Goal: Book appointment/travel/reservation: Book appointment/travel/reservation

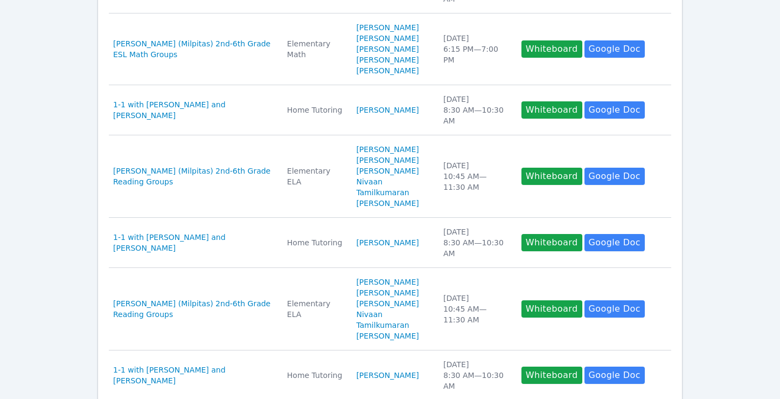
scroll to position [610, 0]
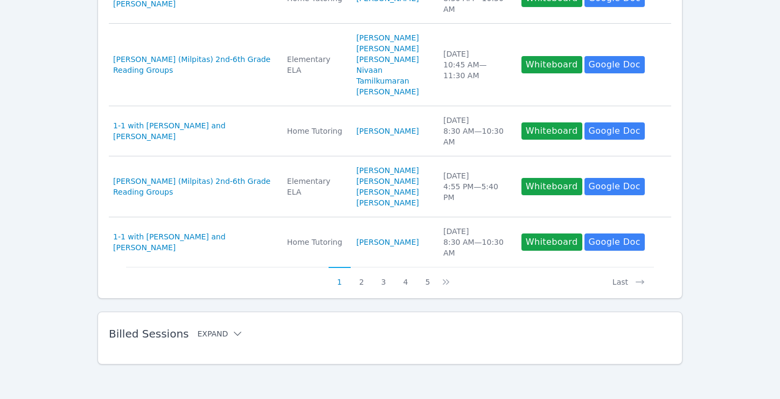
click at [234, 332] on icon at bounding box center [238, 333] width 8 height 4
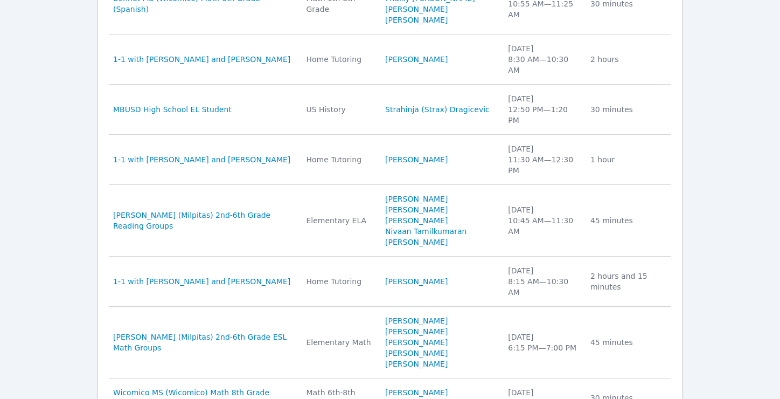
scroll to position [1000, 0]
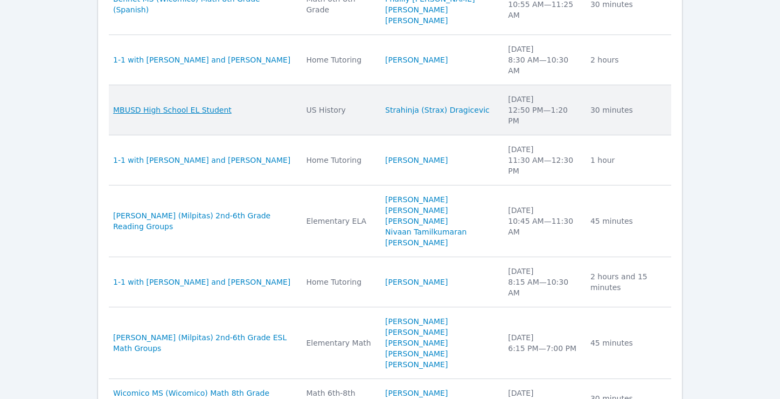
click at [208, 105] on span "MBUSD High School EL Student" at bounding box center [172, 110] width 119 height 11
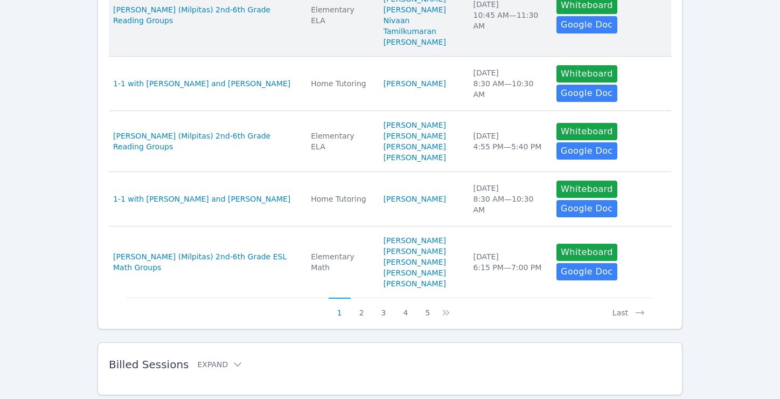
scroll to position [655, 0]
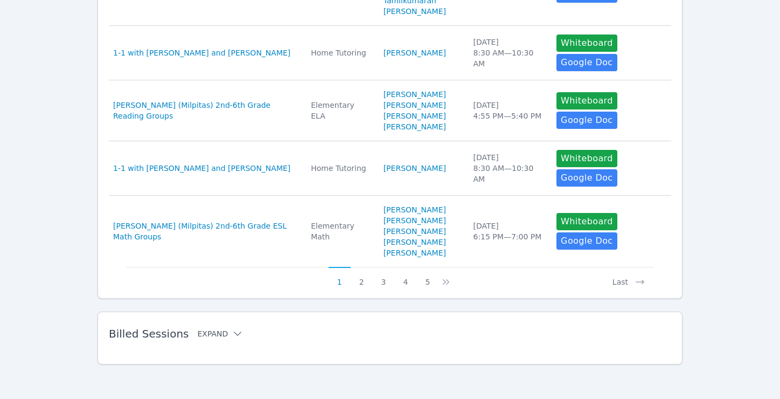
click at [202, 335] on button "Expand" at bounding box center [220, 333] width 46 height 11
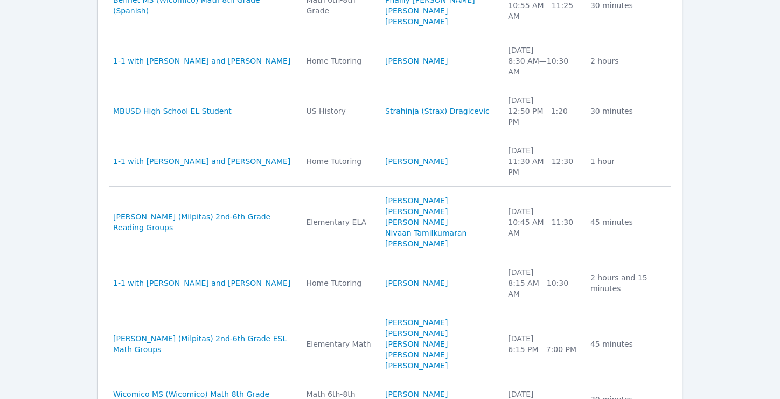
scroll to position [1058, 0]
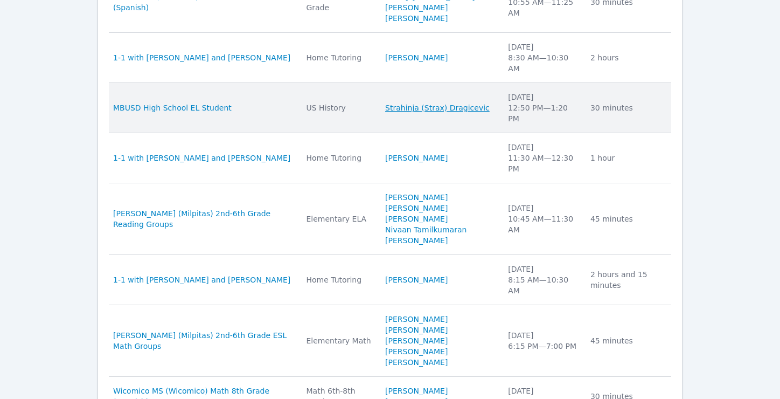
click at [411, 102] on link "Strahinja (Strax) Dragicevic" at bounding box center [437, 107] width 105 height 11
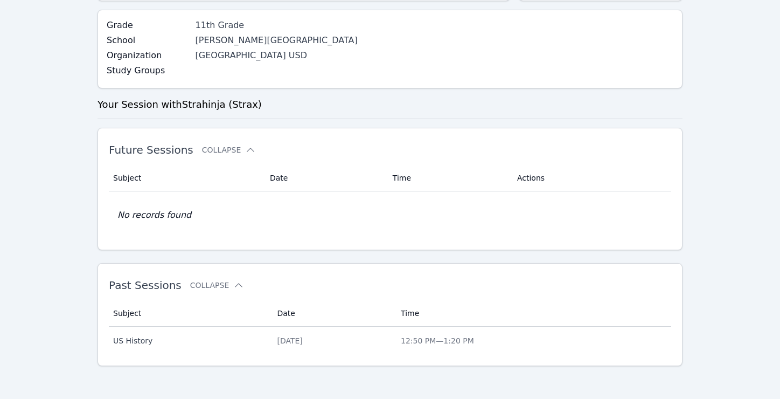
scroll to position [207, 0]
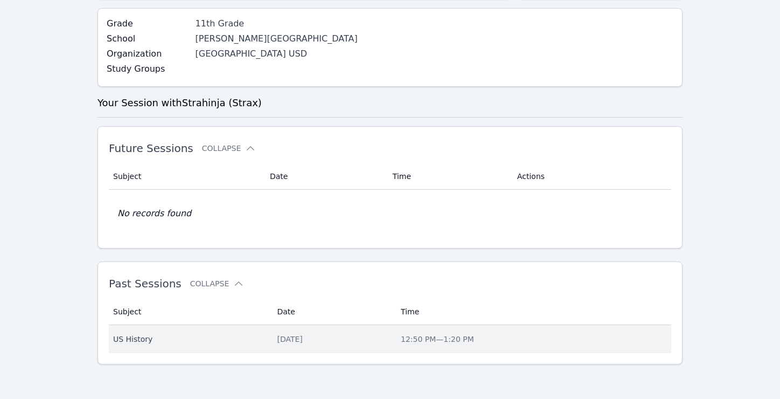
click at [277, 342] on div "[DATE]" at bounding box center [332, 339] width 111 height 11
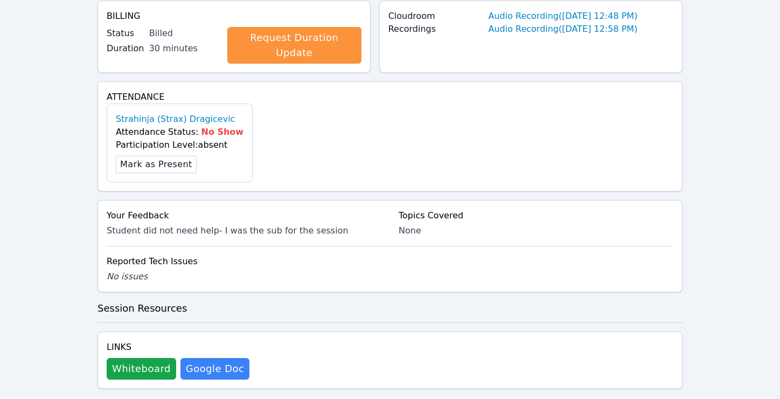
scroll to position [322, 0]
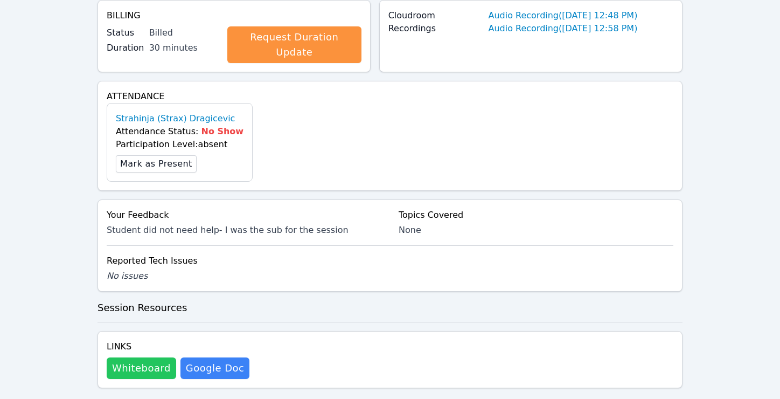
click at [148, 361] on button "Whiteboard" at bounding box center [142, 368] width 70 height 22
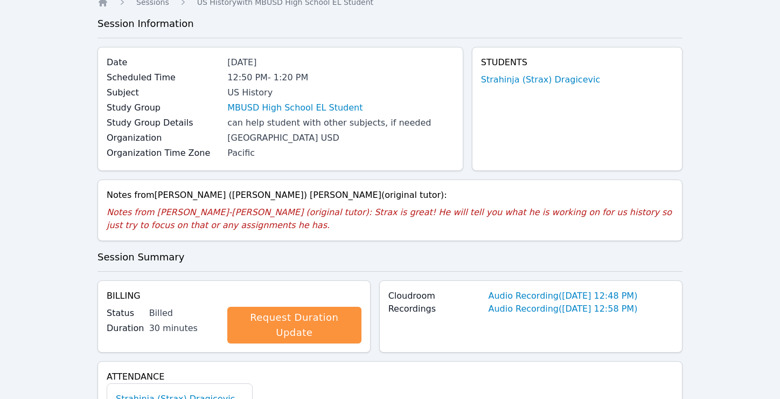
scroll to position [0, 0]
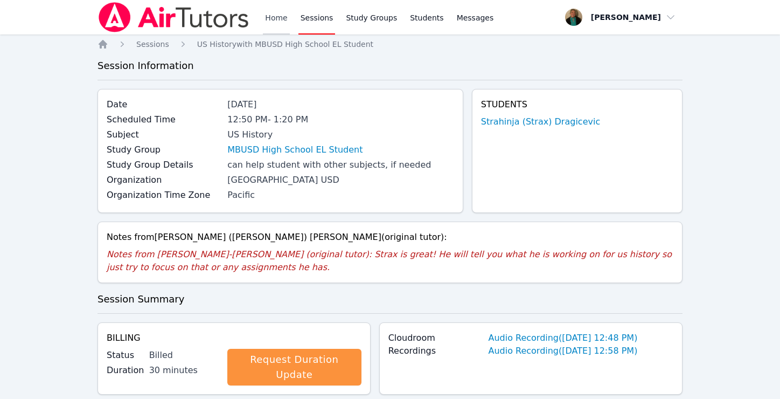
click at [275, 16] on link "Home" at bounding box center [276, 17] width 26 height 34
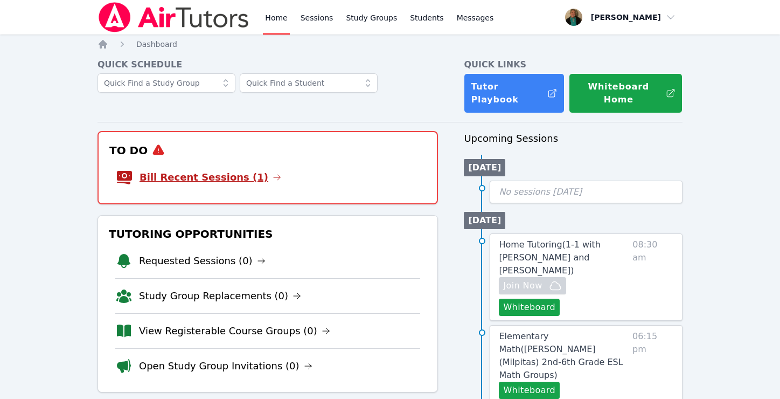
click at [184, 170] on link "Bill Recent Sessions (1)" at bounding box center [211, 177] width 142 height 15
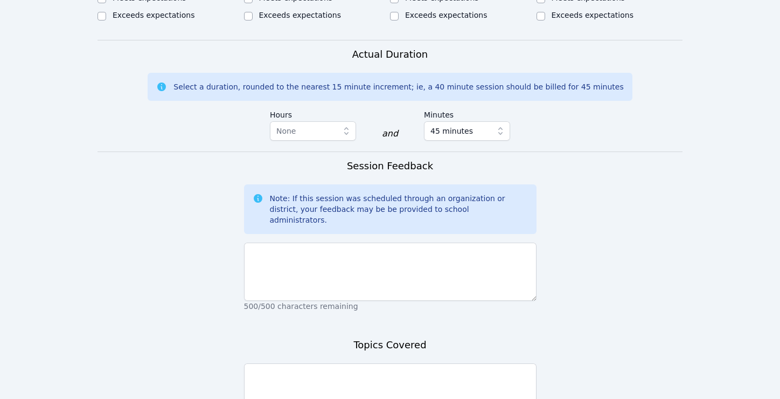
scroll to position [747, 0]
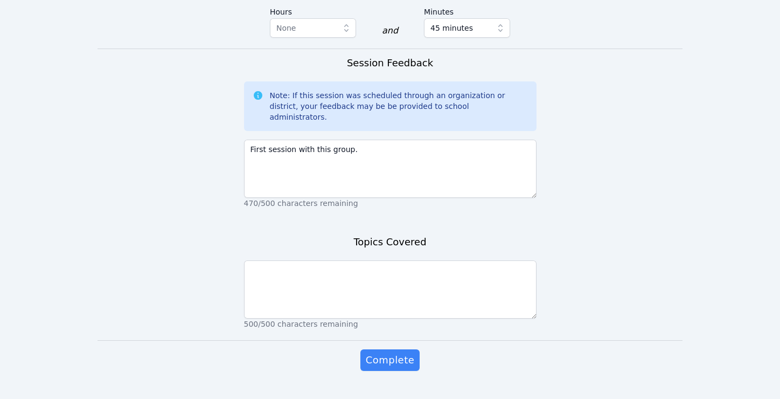
type textarea "First session with this group."
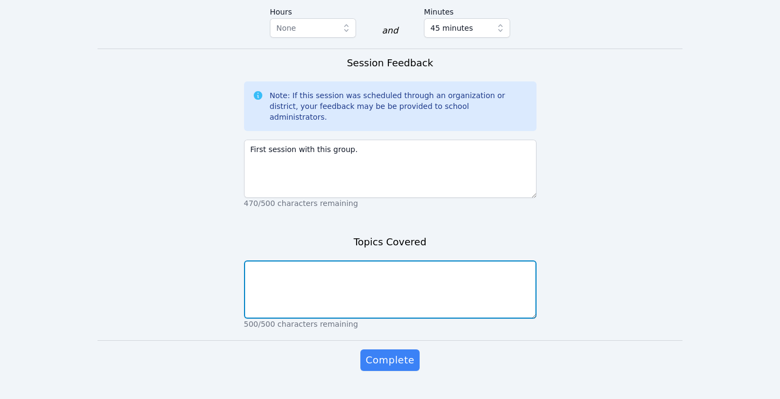
click at [397, 282] on textarea at bounding box center [390, 289] width 293 height 58
type textarea "Introductions and get to know me activities"
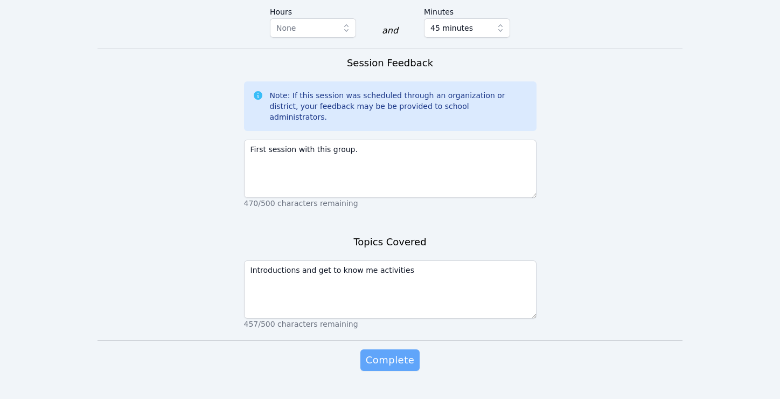
click at [386, 353] on span "Complete" at bounding box center [390, 360] width 49 height 15
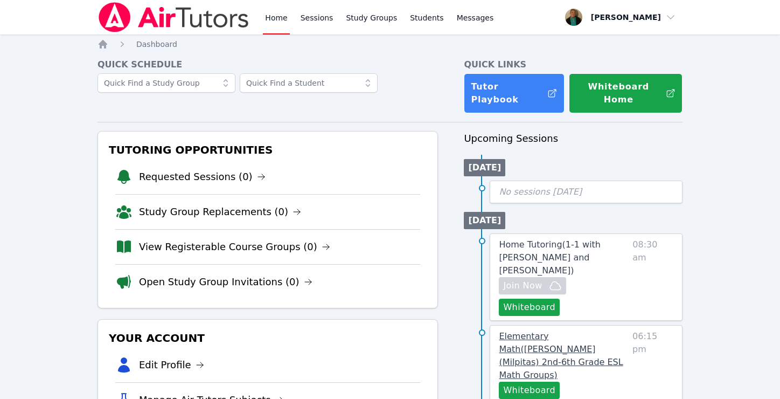
click at [538, 331] on span "Elementary Math ( Randall (Milpitas) 2nd-6th Grade ESL Math Groups )" at bounding box center [561, 355] width 124 height 49
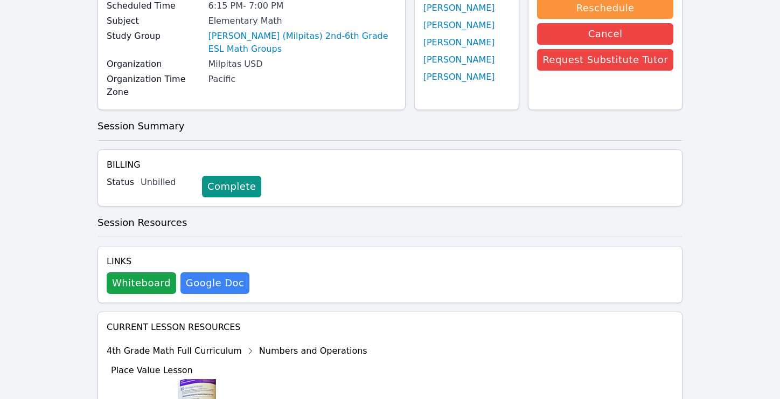
scroll to position [114, 0]
click at [155, 280] on button "Whiteboard" at bounding box center [142, 283] width 70 height 22
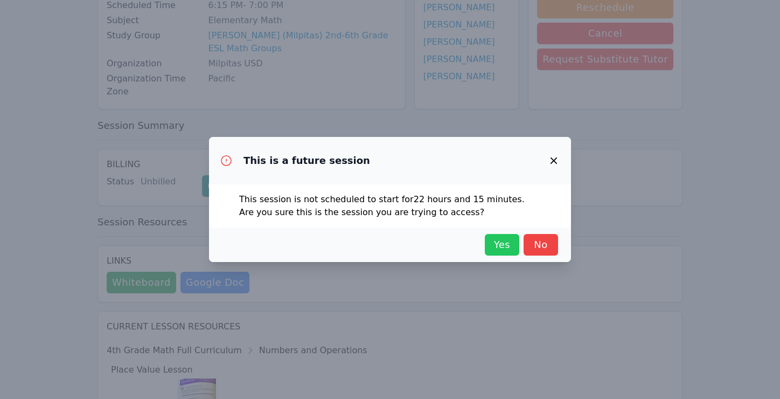
click at [502, 237] on span "Yes" at bounding box center [502, 244] width 24 height 15
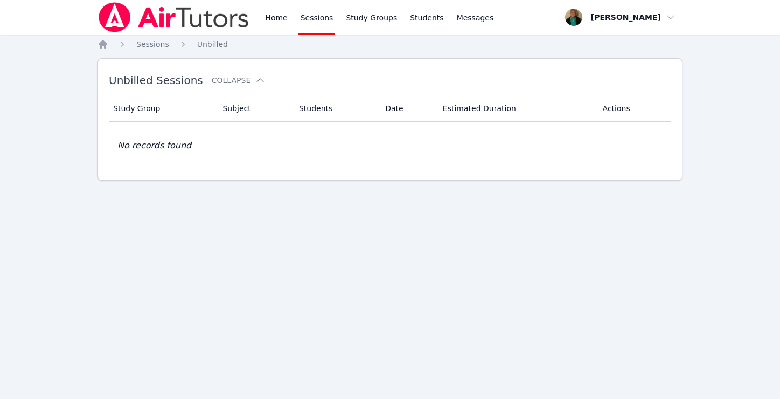
click at [309, 16] on link "Sessions" at bounding box center [317, 17] width 37 height 34
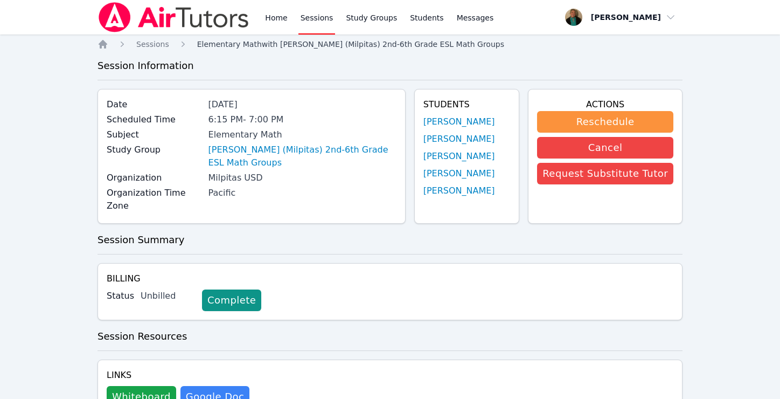
click at [330, 48] on span "Elementary Math with [PERSON_NAME] (Milpitas) 2nd-6th Grade ESL Math Groups" at bounding box center [350, 44] width 307 height 9
click at [275, 147] on link "[PERSON_NAME] (Milpitas) 2nd-6th Grade ESL Math Groups" at bounding box center [303, 156] width 188 height 26
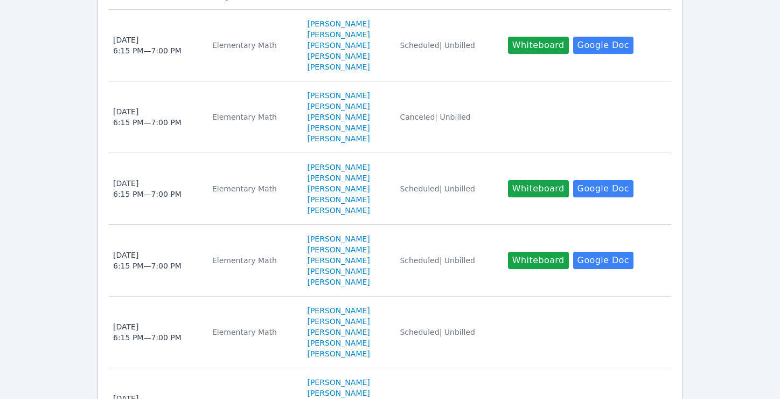
scroll to position [362, 0]
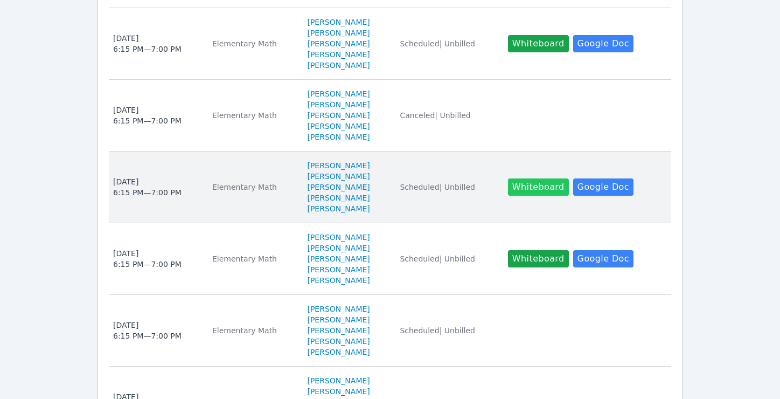
click at [551, 185] on button "Whiteboard" at bounding box center [538, 186] width 61 height 17
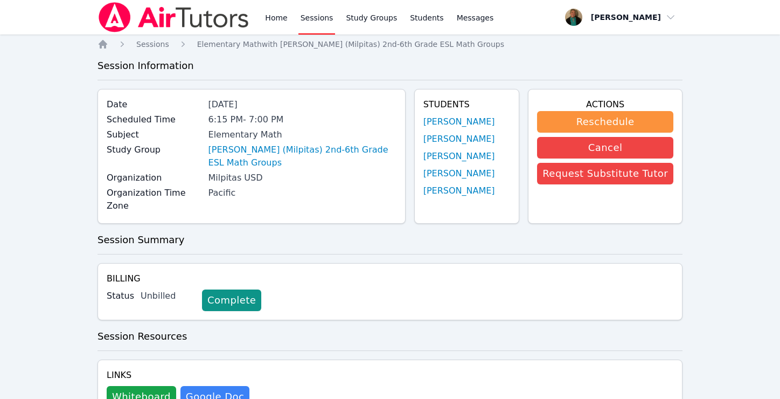
scroll to position [23, 0]
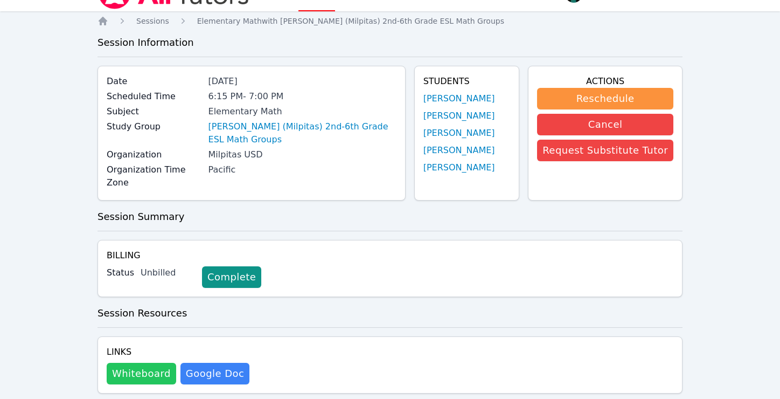
click at [149, 368] on button "Whiteboard" at bounding box center [142, 374] width 70 height 22
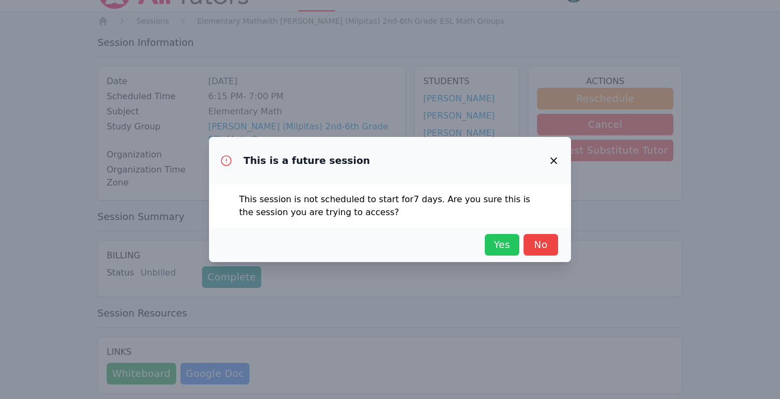
click at [496, 246] on span "Yes" at bounding box center [502, 244] width 24 height 15
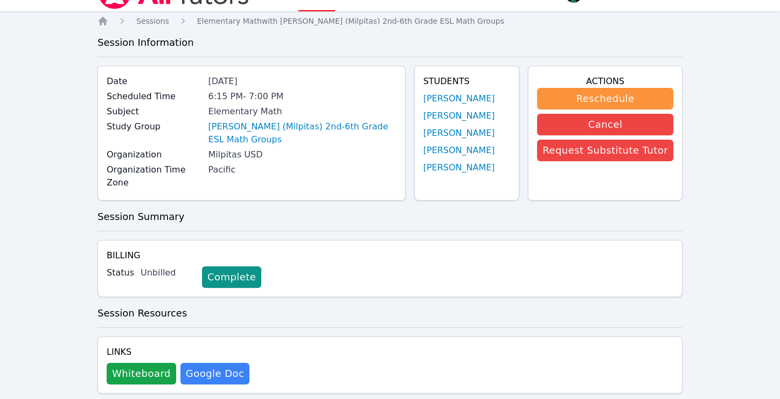
scroll to position [0, 0]
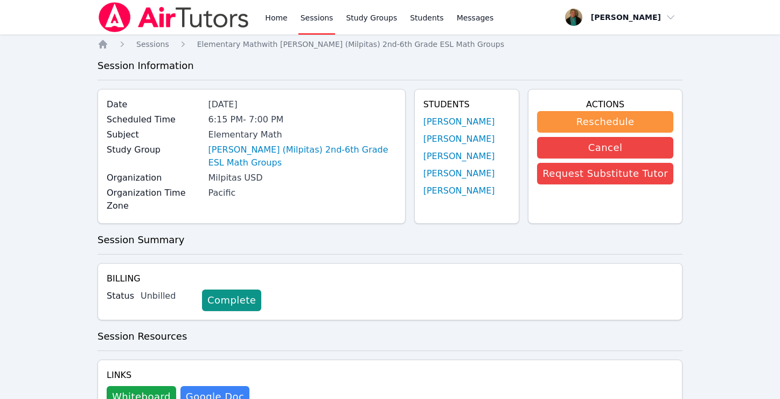
click at [308, 17] on link "Sessions" at bounding box center [317, 17] width 37 height 34
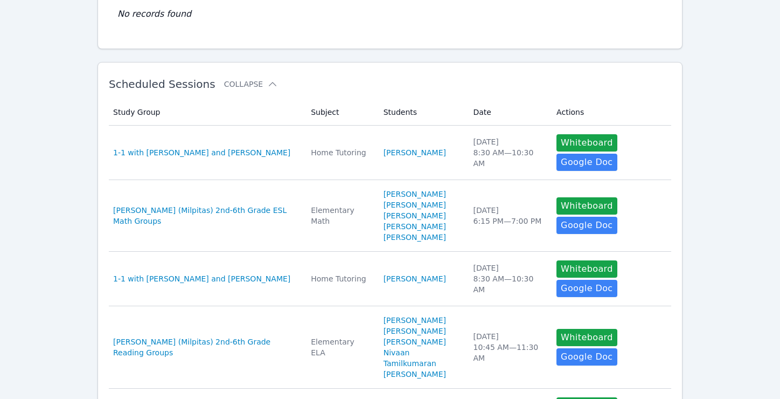
scroll to position [133, 0]
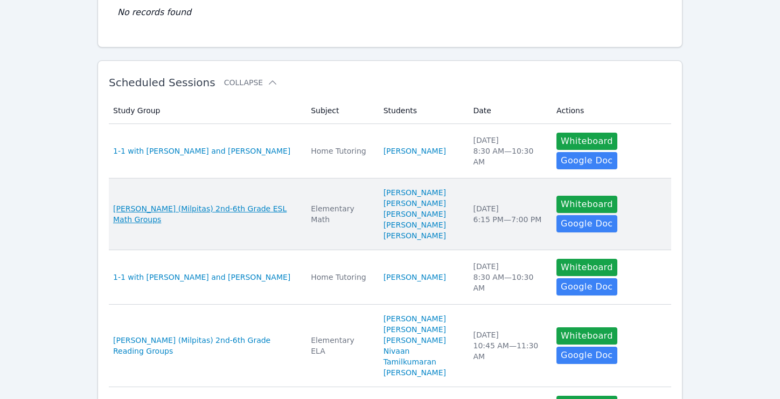
click at [225, 208] on span "[PERSON_NAME] (Milpitas) 2nd-6th Grade ESL Math Groups" at bounding box center [205, 214] width 185 height 22
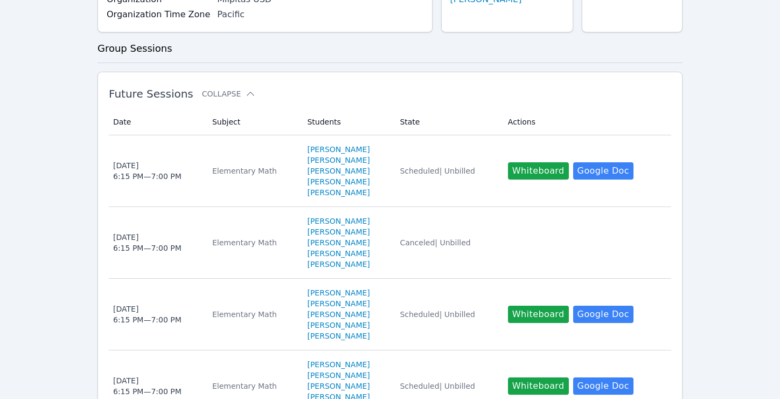
scroll to position [236, 0]
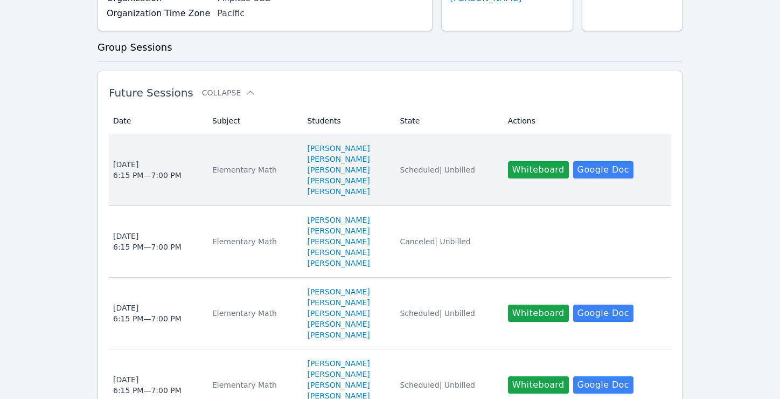
click at [154, 163] on div "[DATE] 6:15 PM — 7:00 PM" at bounding box center [147, 170] width 68 height 22
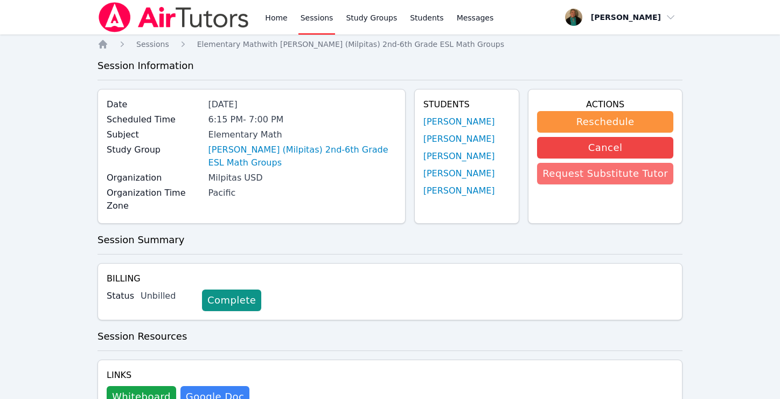
click at [591, 173] on button "Request Substitute Tutor" at bounding box center [605, 174] width 136 height 22
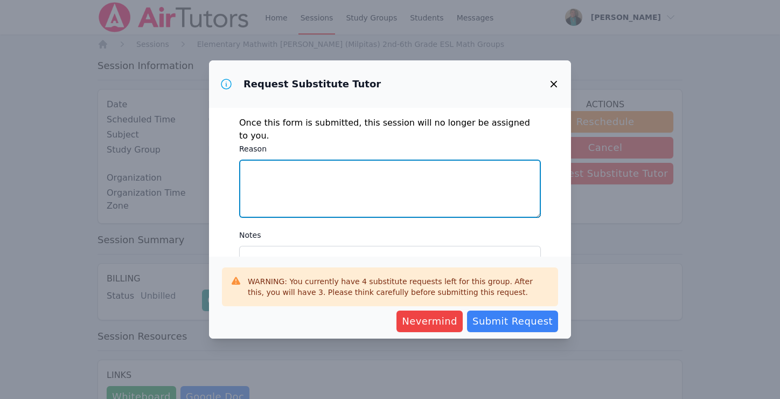
click at [377, 181] on textarea "Reason" at bounding box center [390, 189] width 302 height 58
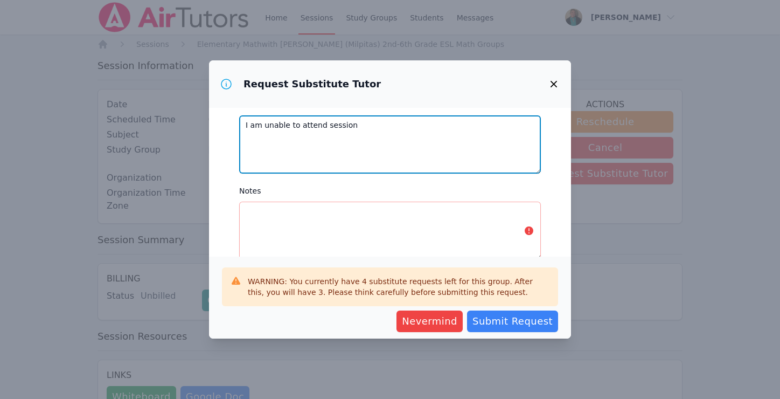
scroll to position [54, 0]
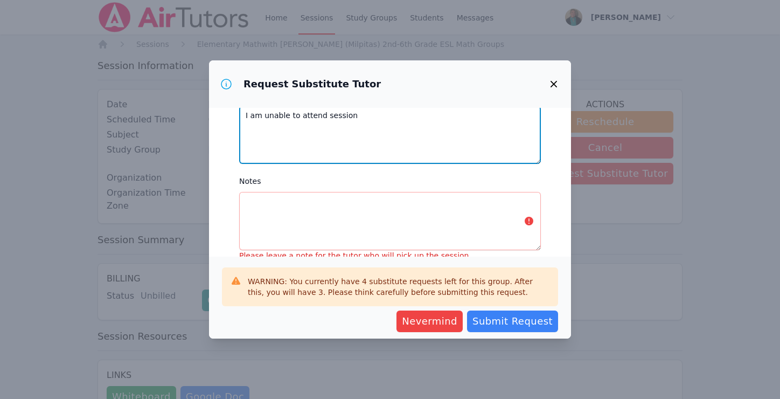
type textarea "I am unable to attend session"
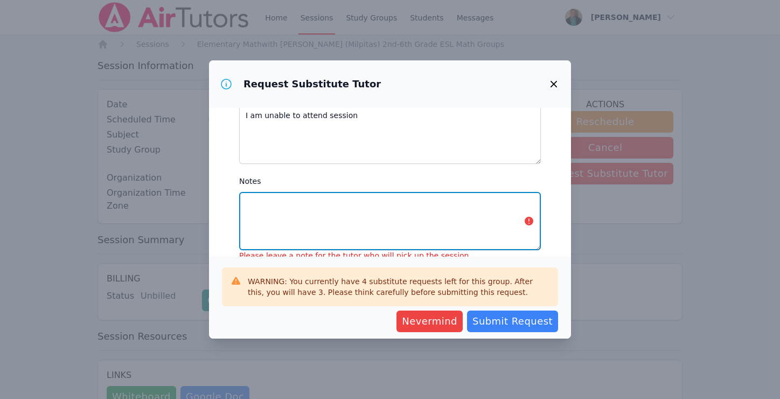
click at [328, 198] on textarea "Notes" at bounding box center [390, 221] width 302 height 58
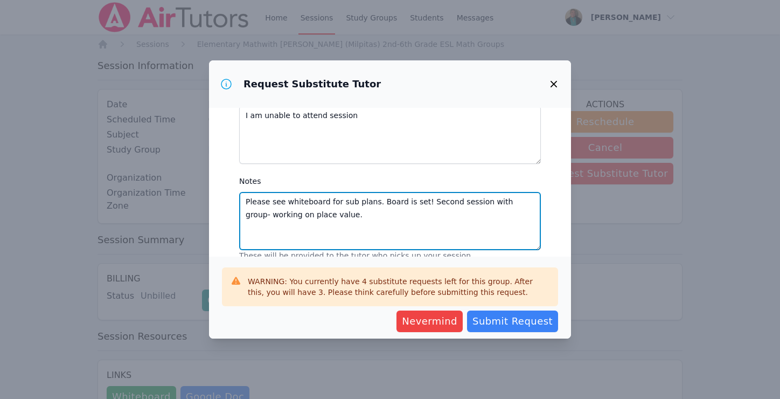
click at [247, 192] on textarea "Please see whiteboard for sub plans. Board is set! Second session with group- w…" at bounding box center [390, 221] width 302 height 58
click at [327, 192] on textarea "Spanish speaker prefered. Please see whiteboard for sub plans. Board is set! Se…" at bounding box center [390, 221] width 302 height 58
click at [437, 204] on textarea "Spanish speaker preferred. Please see whiteboard for sub plans. Board is set! S…" at bounding box center [390, 221] width 302 height 58
click at [342, 192] on textarea "Spanish speaker preferred. Please see whiteboard for sub plans. Board is set! S…" at bounding box center [390, 221] width 302 height 58
click at [515, 202] on textarea "Spanish speaker preferred. [PERSON_NAME] speaks limited English. Please see whi…" at bounding box center [390, 221] width 302 height 58
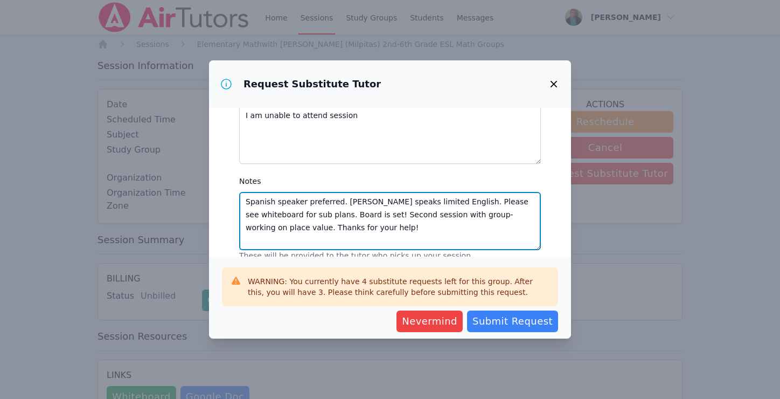
click at [520, 204] on textarea "Spanish speaker preferred. [PERSON_NAME] speaks limited English. Please see whi…" at bounding box center [390, 221] width 302 height 58
type textarea "Spanish speaker preferred. [PERSON_NAME] speaks limited English. Please see whi…"
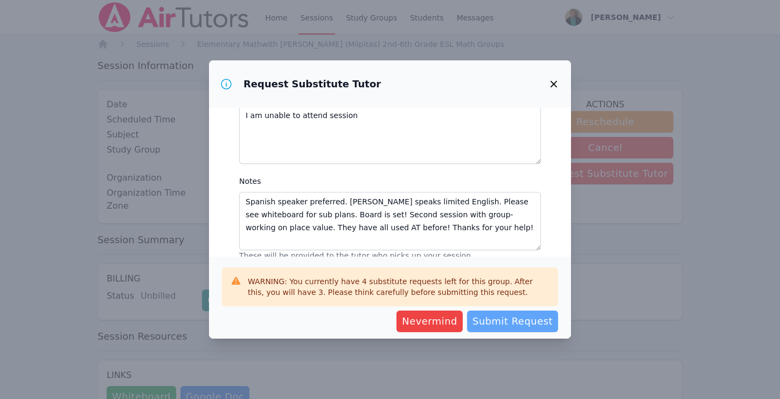
click at [496, 318] on span "Submit Request" at bounding box center [513, 321] width 80 height 15
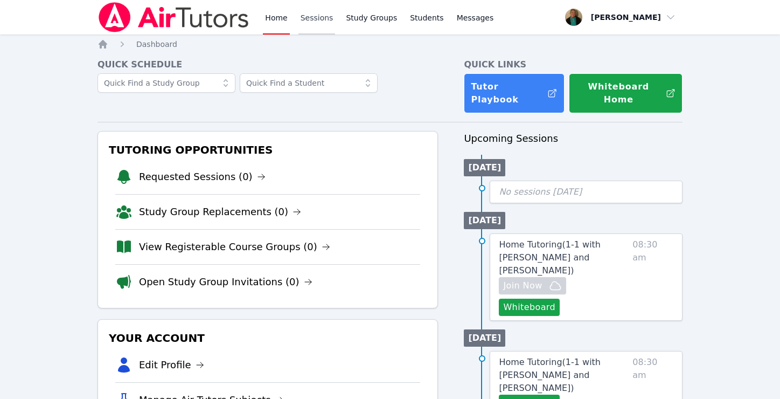
click at [324, 18] on link "Sessions" at bounding box center [317, 17] width 37 height 34
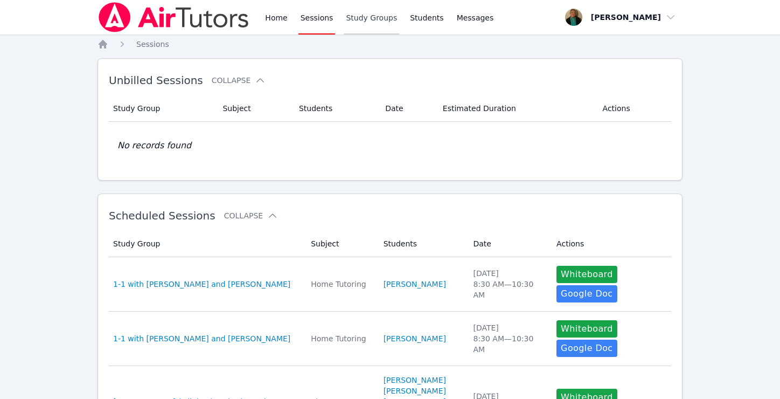
click at [367, 17] on link "Study Groups" at bounding box center [372, 17] width 56 height 34
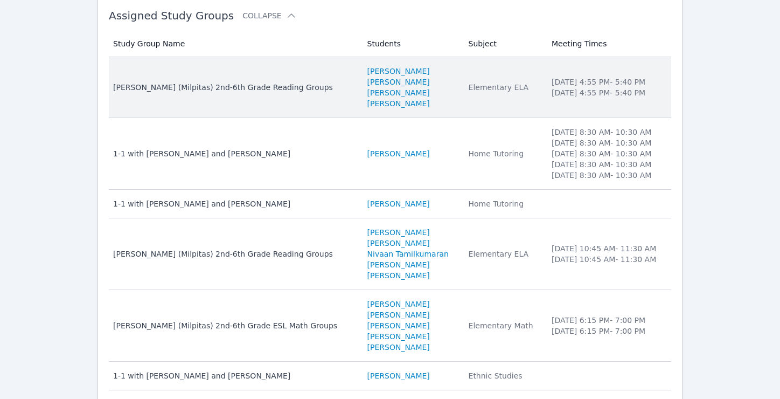
scroll to position [120, 0]
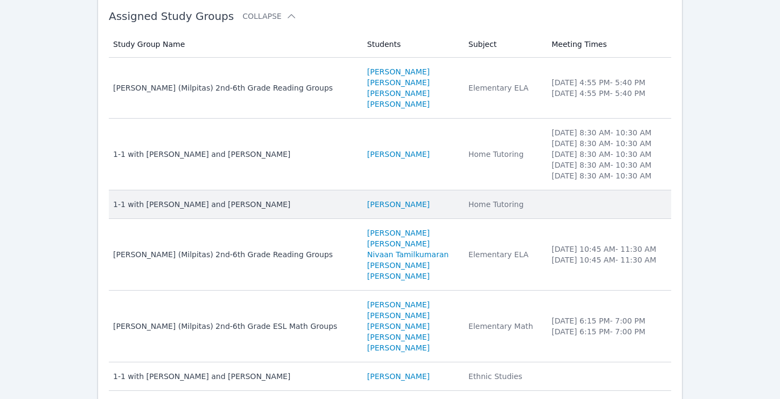
click at [240, 202] on div "1-1 with [PERSON_NAME] and [PERSON_NAME]" at bounding box center [233, 204] width 241 height 11
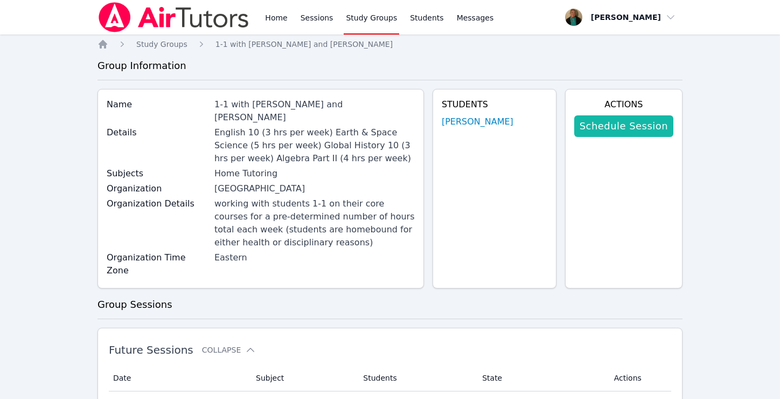
click at [632, 125] on link "Schedule Session" at bounding box center [624, 126] width 99 height 22
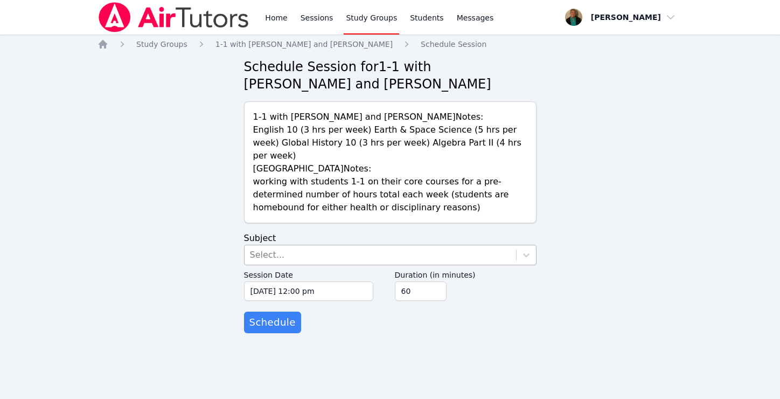
click at [371, 245] on div "Select..." at bounding box center [381, 254] width 272 height 19
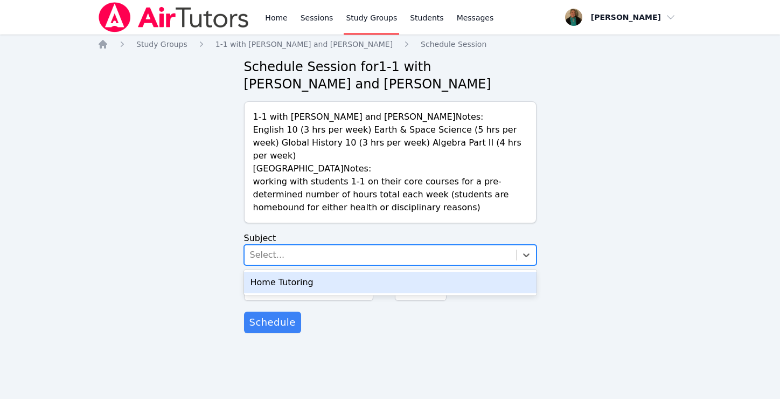
click at [374, 274] on div "Home Tutoring" at bounding box center [390, 283] width 293 height 22
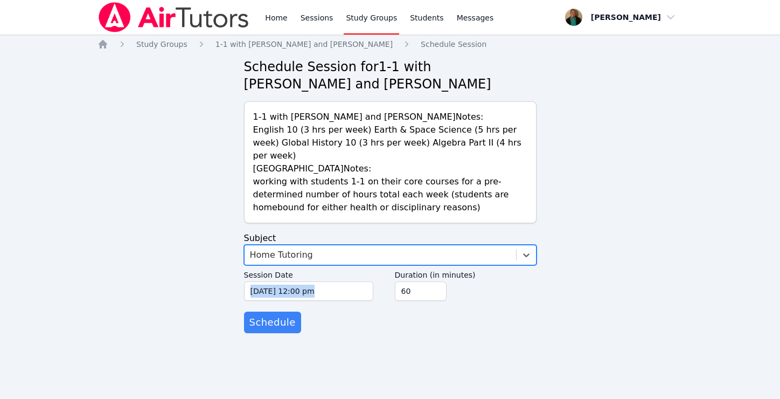
click at [374, 274] on div "Session Date [DATE] 12:00 pm [DATE] 12:00 pm Duration (in minutes) 60" at bounding box center [390, 288] width 293 height 46
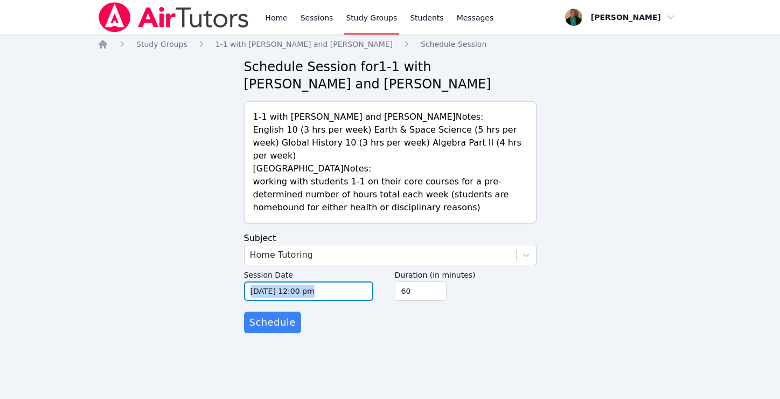
click at [334, 281] on input "[DATE] 12:00 pm" at bounding box center [308, 290] width 129 height 19
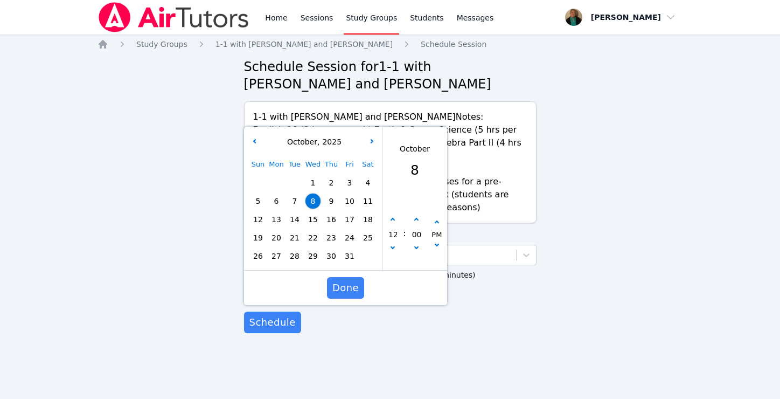
click at [331, 193] on span "9" at bounding box center [331, 200] width 15 height 15
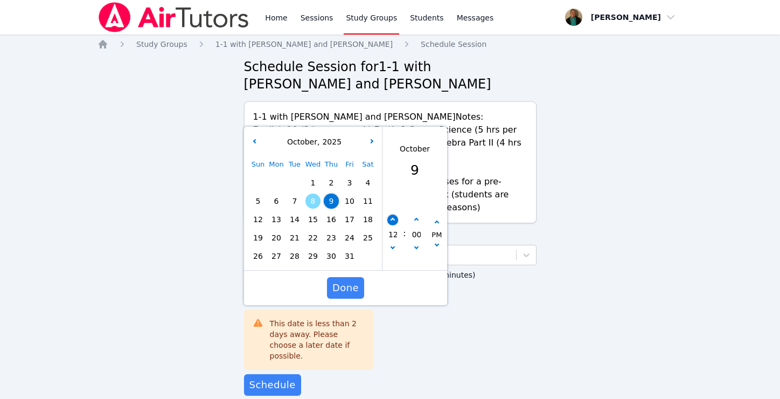
click at [392, 215] on button "button" at bounding box center [393, 220] width 11 height 11
type input "[DATE] 01:00 pm"
type input "01"
click at [481, 245] on div "Home Tutoring" at bounding box center [381, 254] width 272 height 19
click at [342, 280] on span "Done" at bounding box center [345, 287] width 26 height 15
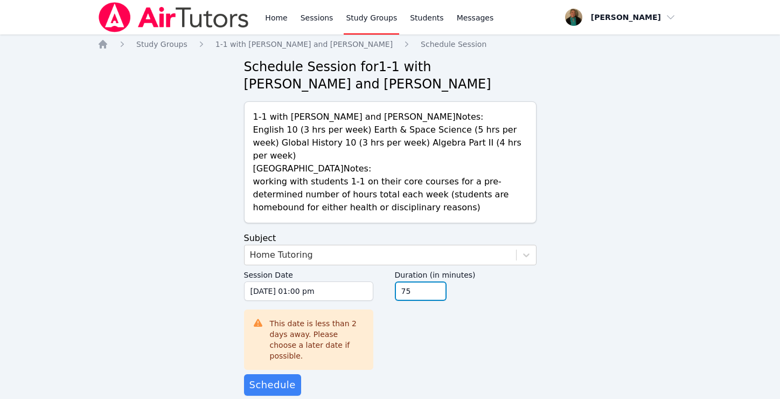
click at [437, 281] on input "75" at bounding box center [421, 290] width 52 height 19
click at [437, 281] on input "90" at bounding box center [421, 290] width 52 height 19
click at [437, 281] on input "105" at bounding box center [421, 290] width 52 height 19
type input "120"
click at [437, 281] on input "120" at bounding box center [421, 290] width 52 height 19
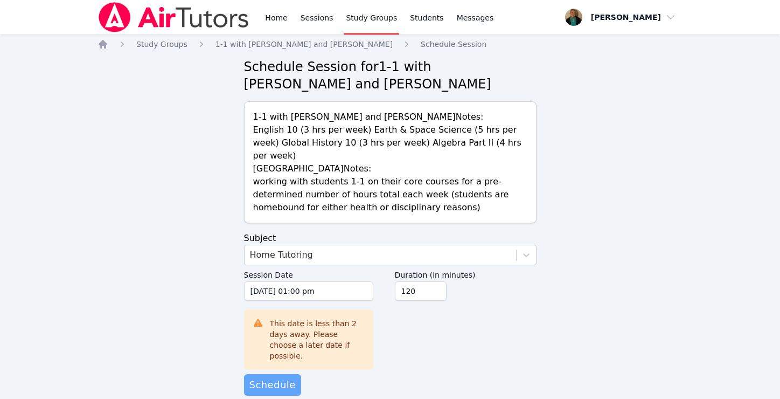
click at [279, 377] on span "Schedule" at bounding box center [273, 384] width 46 height 15
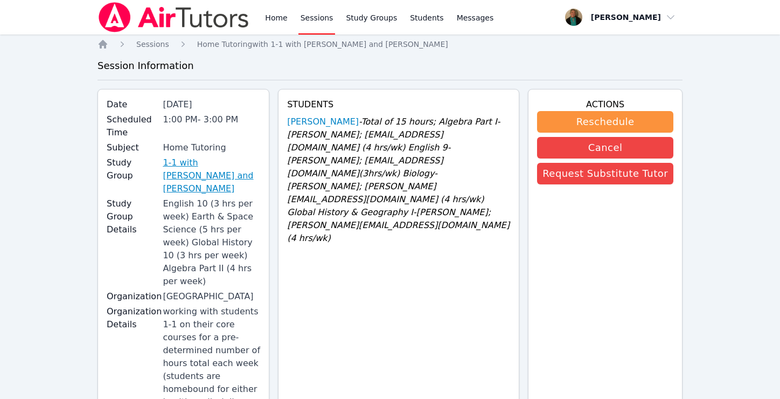
click at [240, 163] on link "1-1 with [PERSON_NAME] and [PERSON_NAME]" at bounding box center [212, 175] width 98 height 39
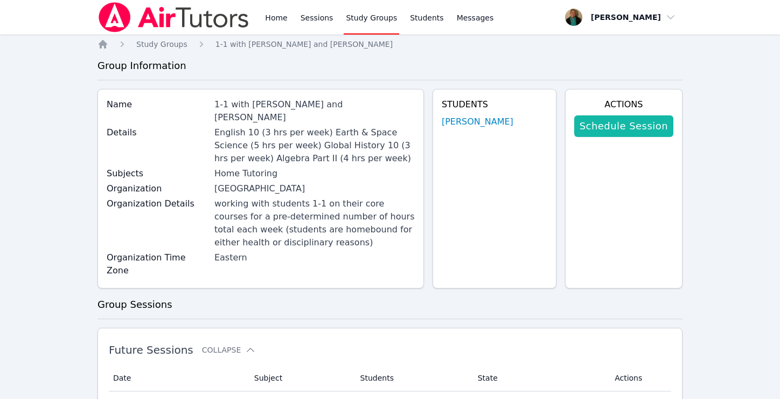
click at [616, 123] on link "Schedule Session" at bounding box center [624, 126] width 99 height 22
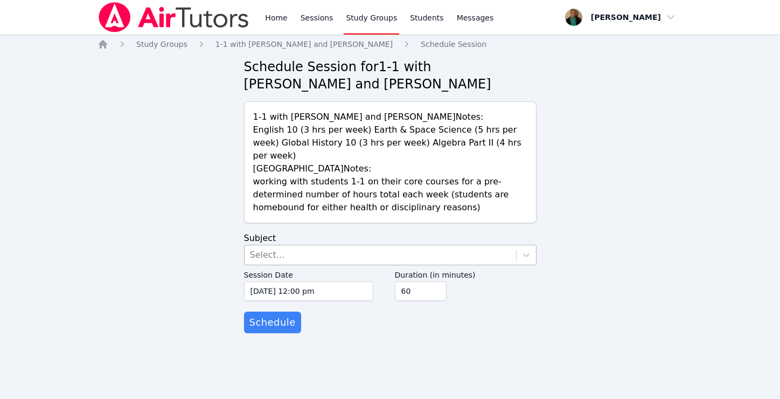
click at [364, 245] on div "Select..." at bounding box center [381, 254] width 272 height 19
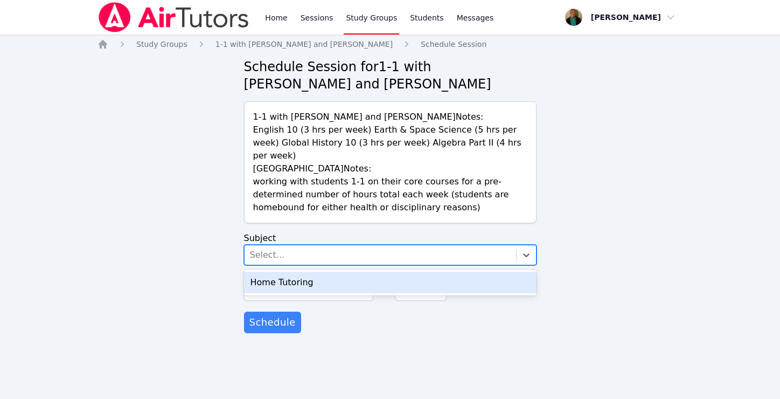
click at [357, 272] on div "Home Tutoring" at bounding box center [390, 283] width 293 height 22
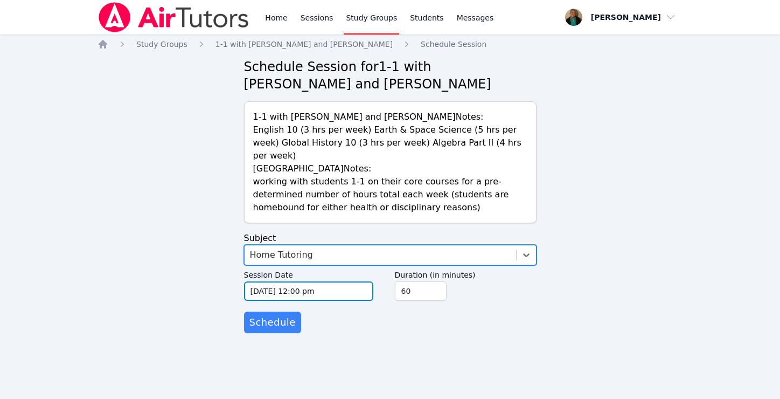
click at [345, 281] on input "[DATE] 12:00 pm" at bounding box center [308, 290] width 129 height 19
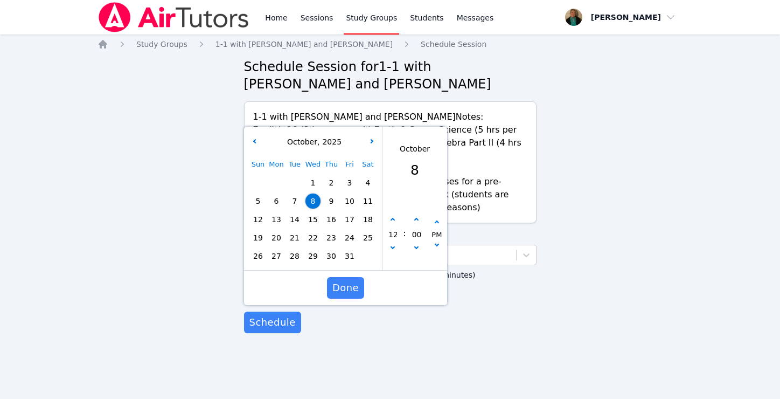
click at [349, 193] on span "10" at bounding box center [349, 200] width 15 height 15
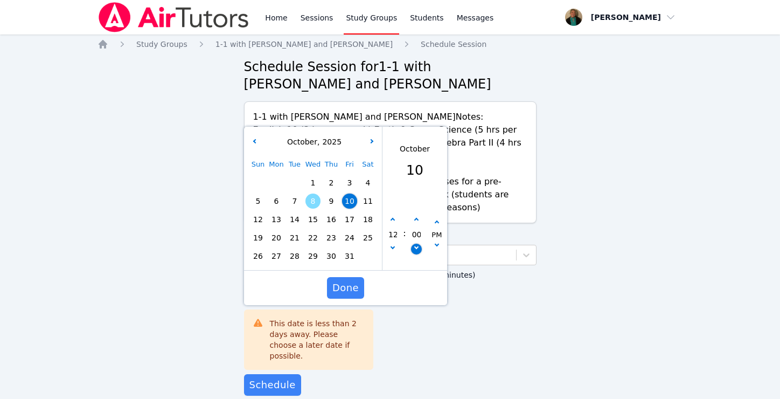
click at [418, 244] on button "button" at bounding box center [416, 249] width 11 height 11
type input "[DATE] 11:55 am"
type input "11"
type input "55"
click at [418, 244] on button "button" at bounding box center [416, 249] width 11 height 11
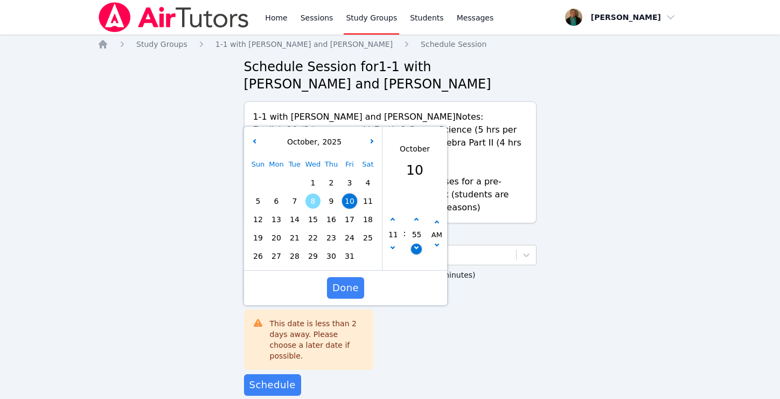
type input "[DATE] 11:50 am"
type input "50"
click at [418, 244] on button "button" at bounding box center [416, 249] width 11 height 11
type input "[DATE] 11:45 am"
type input "45"
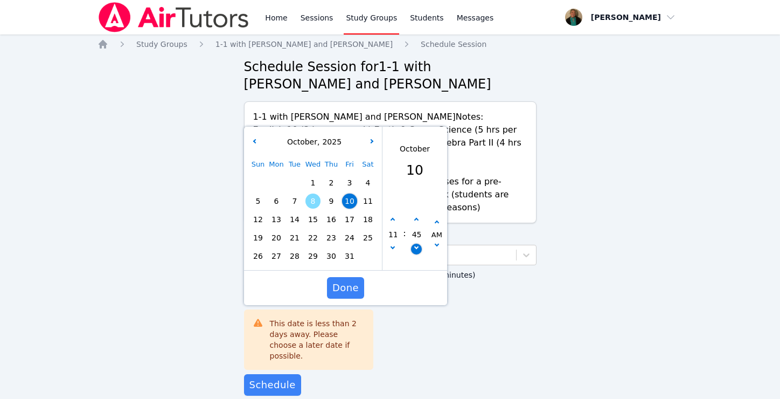
click at [418, 244] on button "button" at bounding box center [416, 249] width 11 height 11
type input "[DATE] 11:40 am"
type input "40"
click at [418, 244] on button "button" at bounding box center [416, 249] width 11 height 11
type input "[DATE] 11:35 am"
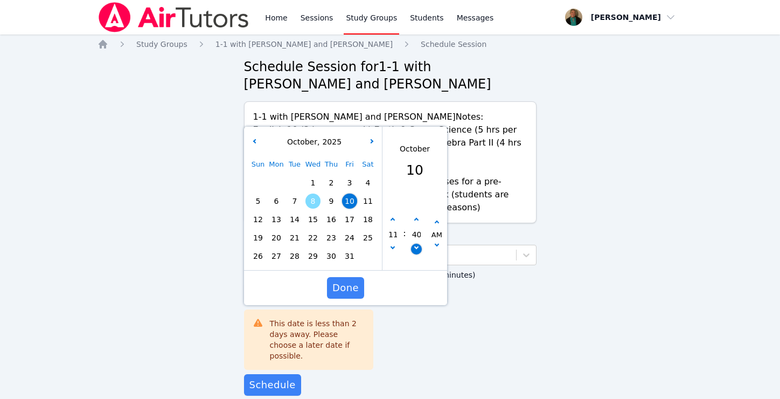
type input "35"
click at [417, 244] on button "button" at bounding box center [416, 249] width 11 height 11
type input "[DATE] 11:30 am"
type input "30"
click at [345, 280] on span "Done" at bounding box center [345, 287] width 26 height 15
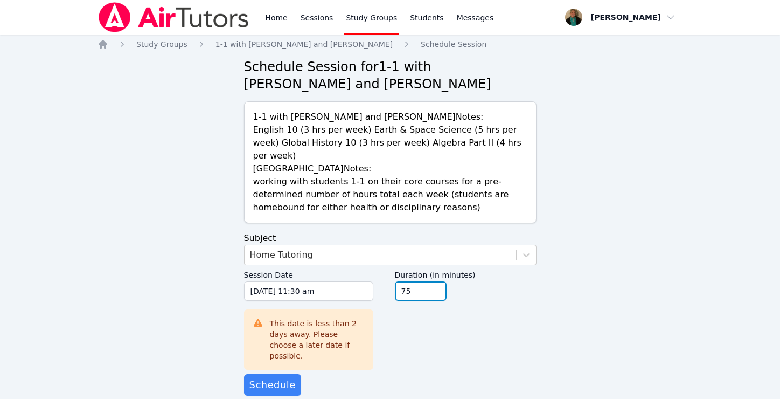
click at [437, 281] on input "75" at bounding box center [421, 290] width 52 height 19
click at [437, 281] on input "90" at bounding box center [421, 290] width 52 height 19
click at [437, 281] on input "105" at bounding box center [421, 290] width 52 height 19
click at [437, 281] on input "120" at bounding box center [421, 290] width 52 height 19
click at [437, 281] on input "135" at bounding box center [421, 290] width 52 height 19
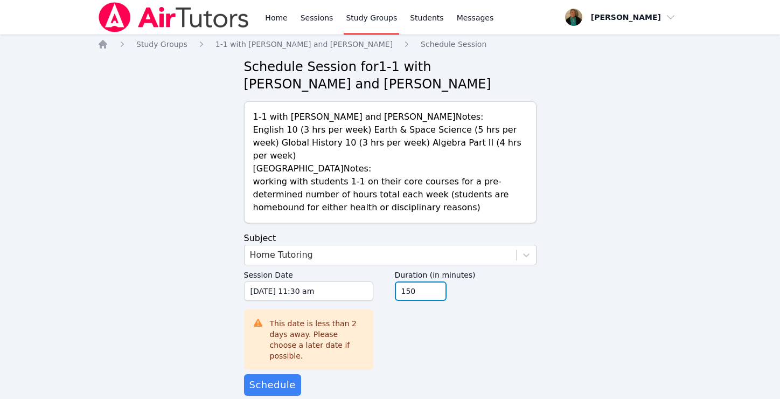
click at [437, 281] on input "150" at bounding box center [421, 290] width 52 height 19
click at [437, 281] on input "165" at bounding box center [421, 290] width 52 height 19
type input "180"
click at [437, 281] on input "180" at bounding box center [421, 290] width 52 height 19
click at [283, 377] on span "Schedule" at bounding box center [273, 384] width 46 height 15
